Goal: Task Accomplishment & Management: Use online tool/utility

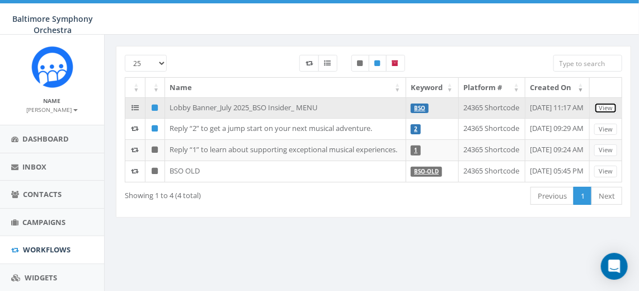
click at [604, 106] on link "View" at bounding box center [605, 108] width 23 height 12
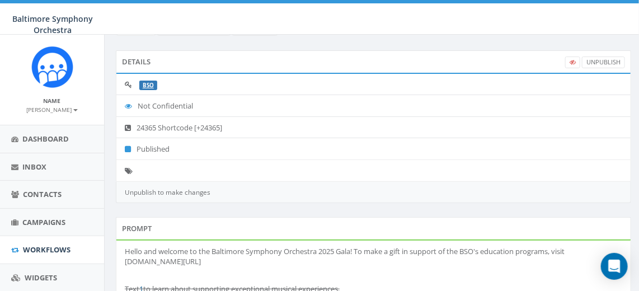
scroll to position [101, 0]
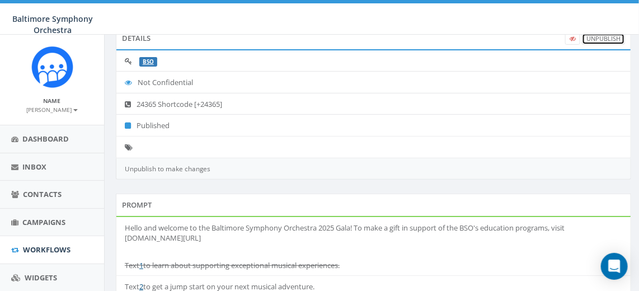
click at [598, 36] on link "UnPublish" at bounding box center [603, 39] width 43 height 12
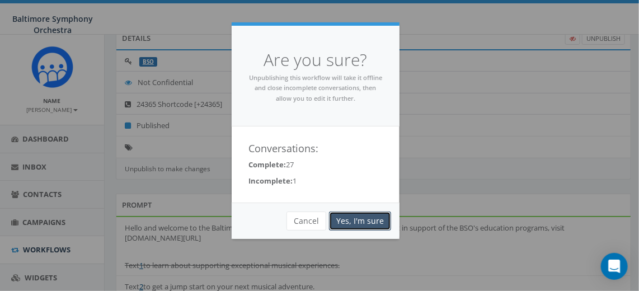
click at [366, 220] on link "Yes, I'm sure" at bounding box center [360, 221] width 62 height 19
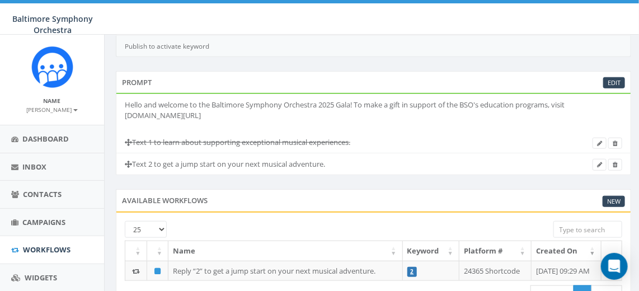
scroll to position [254, 0]
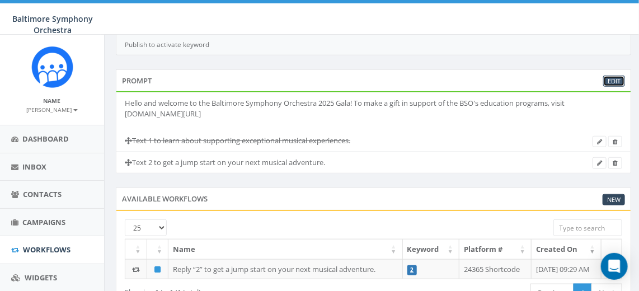
click at [612, 76] on link "Edit" at bounding box center [614, 82] width 22 height 12
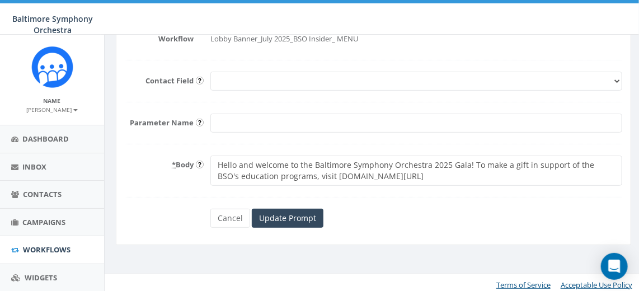
scroll to position [112, 0]
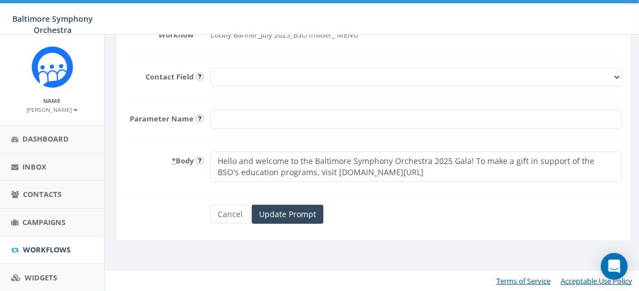
drag, startPoint x: 420, startPoint y: 170, endPoint x: 215, endPoint y: 152, distance: 206.1
click at [215, 152] on textarea "Hello and welcome to the Baltimore Symphony Orchestra 2025 Gala! To make a gift…" at bounding box center [416, 167] width 412 height 30
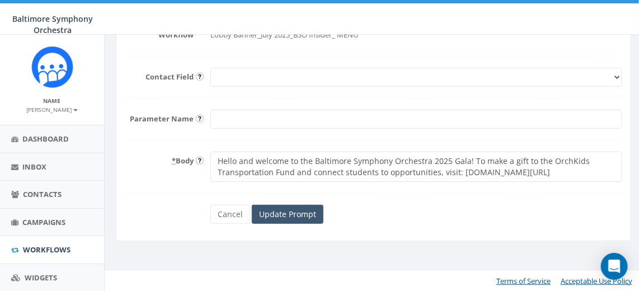
type textarea "Hello and welcome to the Baltimore Symphony Orchestra 2025 Gala! To make a gift…"
click at [298, 210] on input "Update Prompt" at bounding box center [288, 214] width 72 height 19
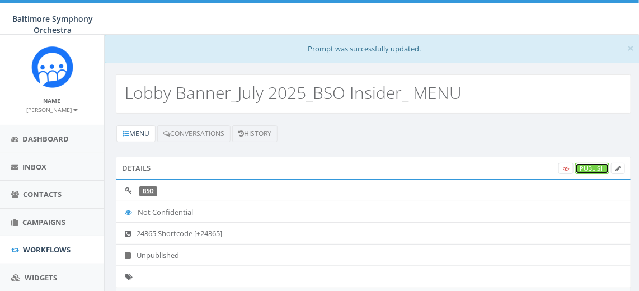
click at [594, 166] on link "Publish" at bounding box center [592, 169] width 34 height 12
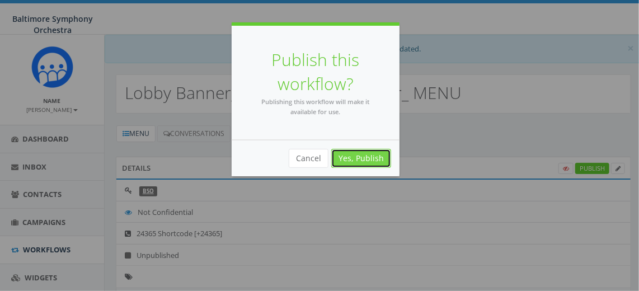
click at [369, 151] on link "Yes, Publish" at bounding box center [361, 158] width 60 height 19
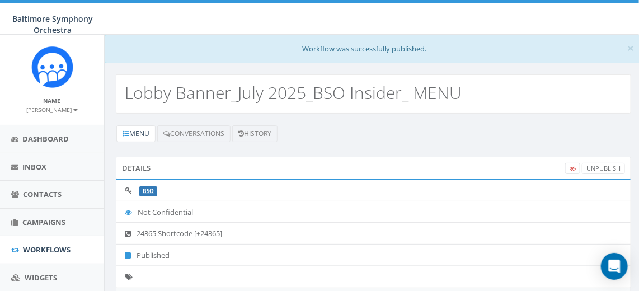
click at [46, 108] on small "[PERSON_NAME]" at bounding box center [52, 110] width 51 height 8
click at [45, 140] on link "Sign Out" at bounding box center [56, 141] width 88 height 14
